Goal: Transaction & Acquisition: Purchase product/service

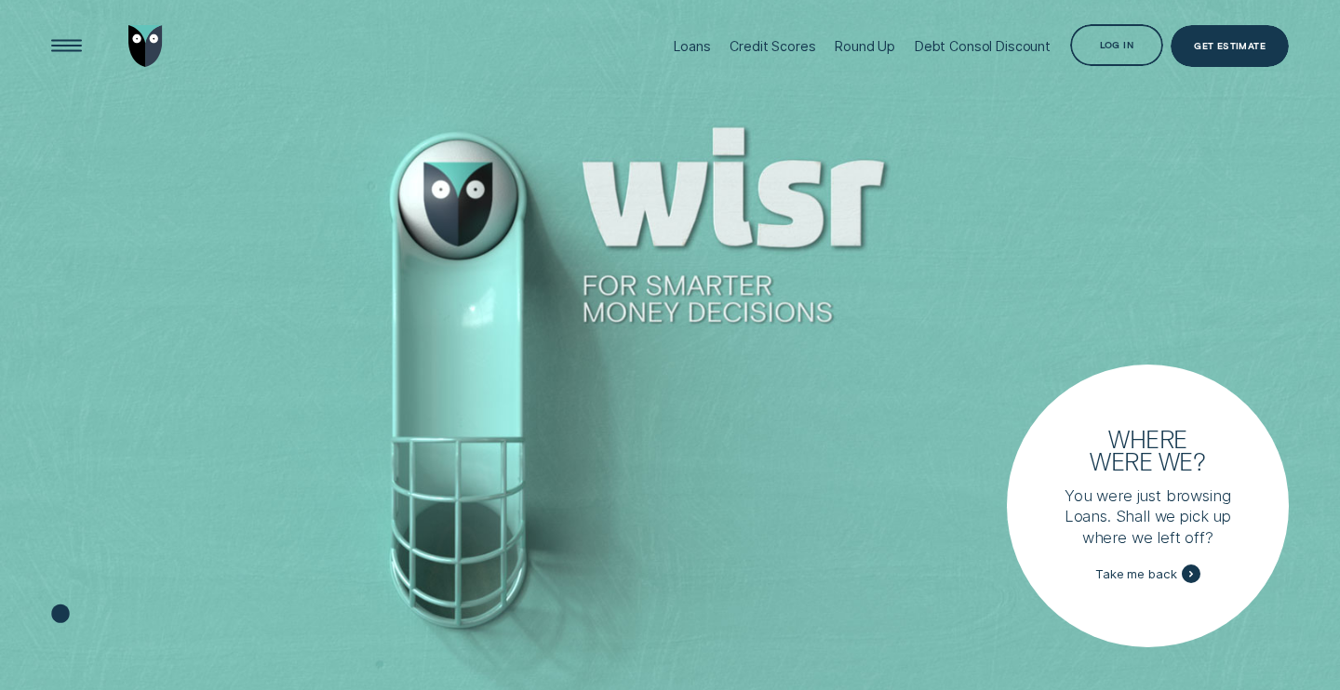
click at [704, 47] on div "Loans" at bounding box center [692, 46] width 36 height 16
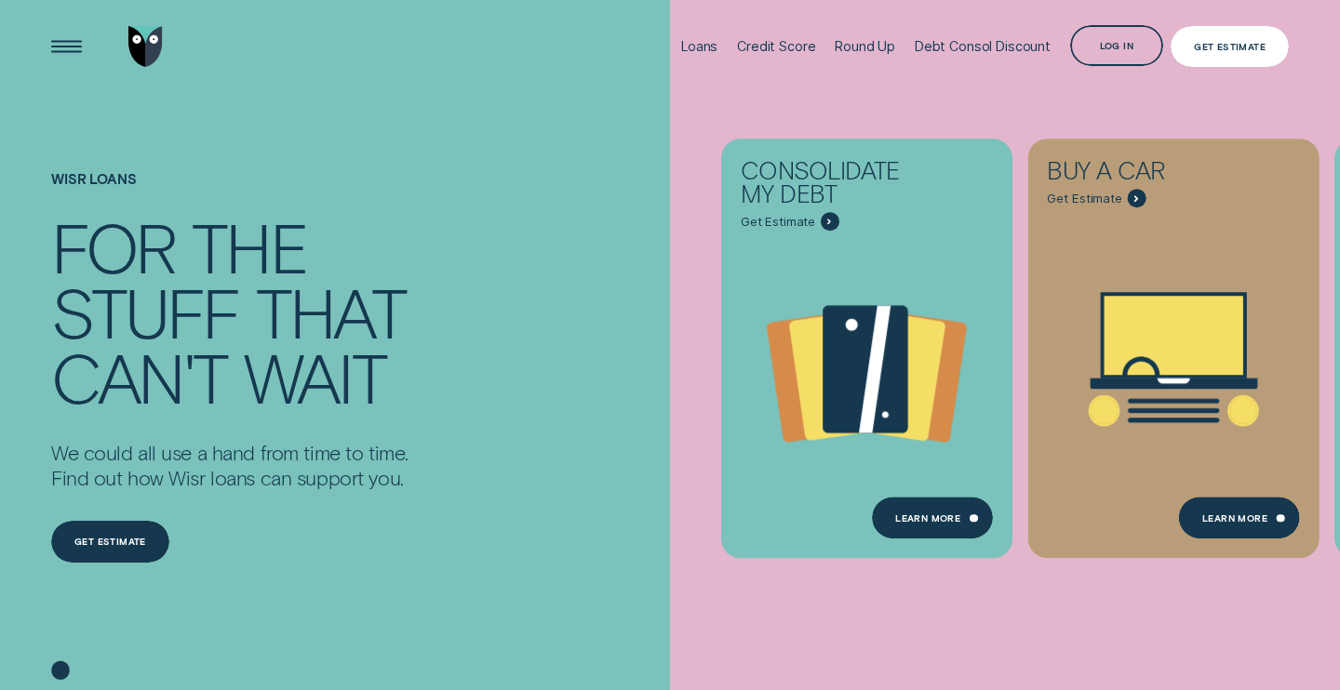
click at [1224, 59] on div "Get Estimate" at bounding box center [1229, 47] width 118 height 42
